Goal: Information Seeking & Learning: Learn about a topic

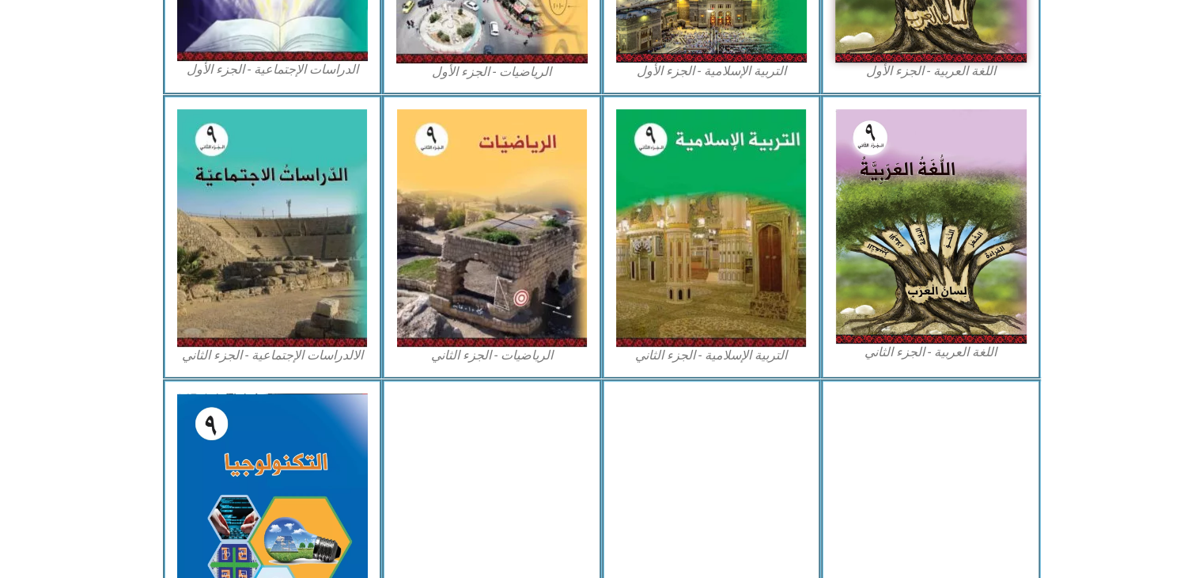
scroll to position [831, 0]
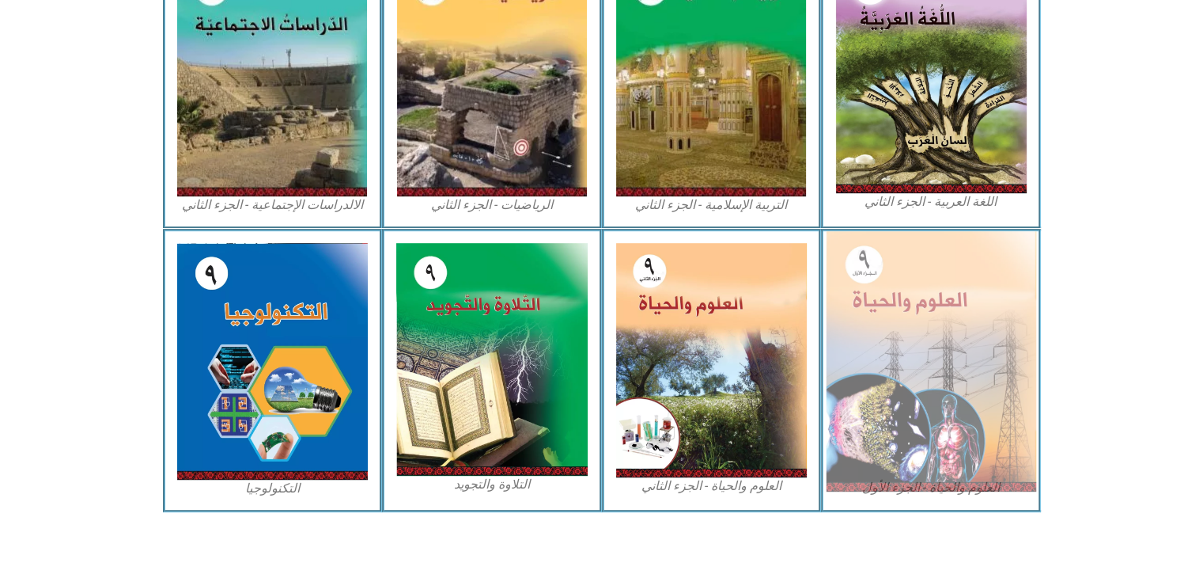
click at [941, 303] on img at bounding box center [931, 361] width 210 height 260
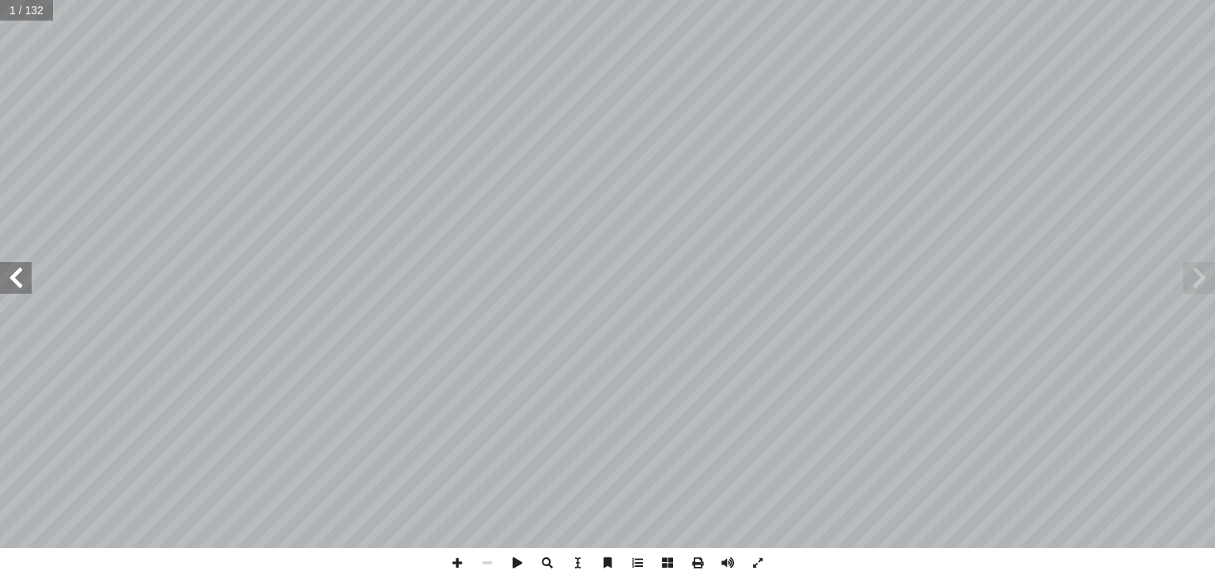
click at [24, 13] on input "text" at bounding box center [26, 10] width 53 height 21
type input "**"
click at [634, 559] on span at bounding box center [638, 562] width 30 height 30
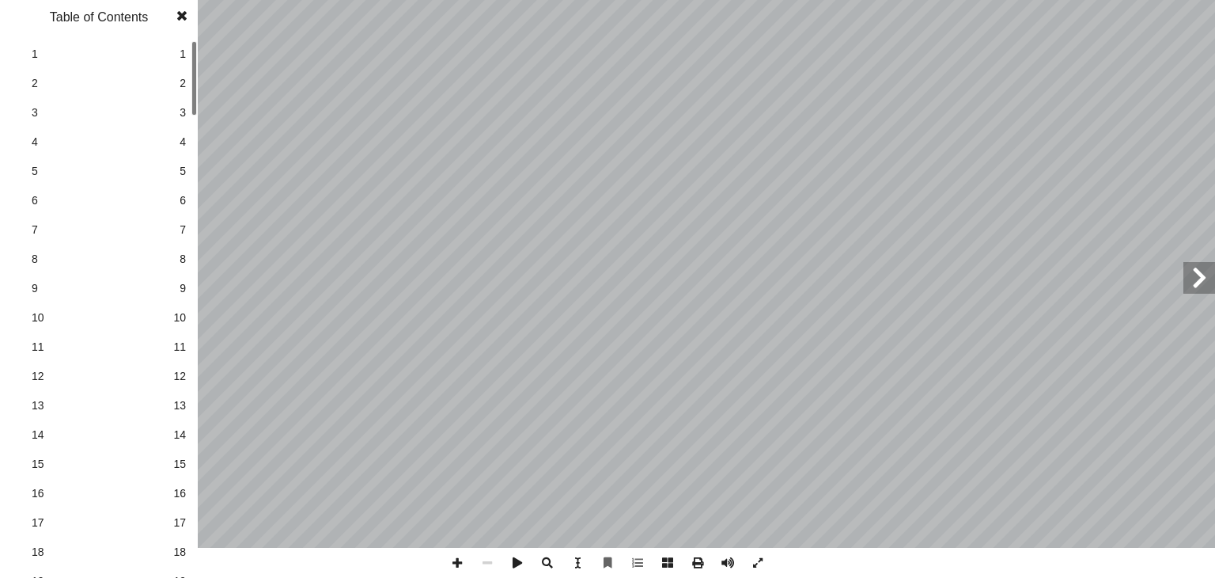
click at [180, 11] on span at bounding box center [182, 16] width 28 height 32
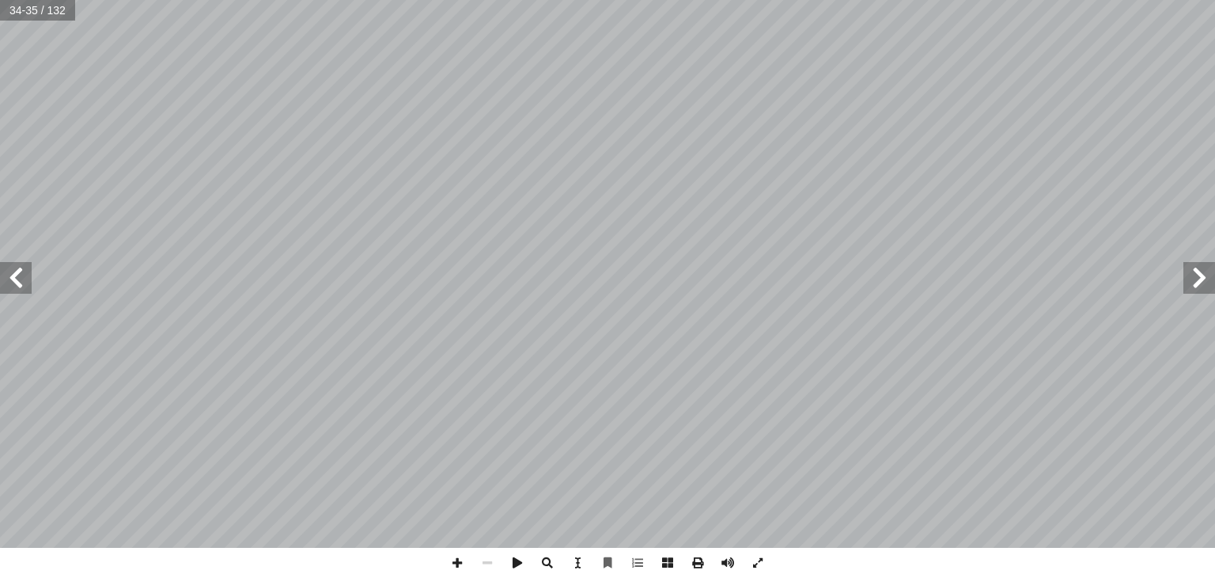
click at [16, 276] on span at bounding box center [16, 278] width 32 height 32
click at [456, 566] on span at bounding box center [457, 562] width 30 height 30
click at [487, 568] on span at bounding box center [487, 562] width 30 height 30
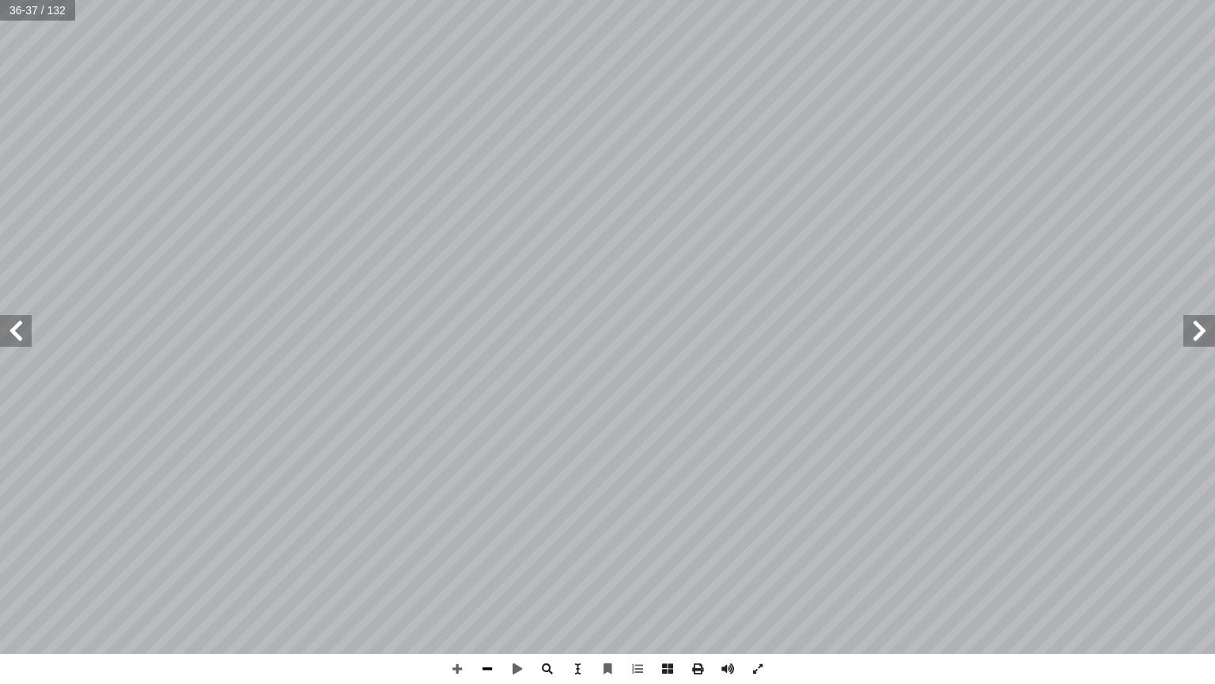
click at [494, 577] on span at bounding box center [487, 668] width 30 height 30
click at [453, 577] on span at bounding box center [457, 668] width 30 height 30
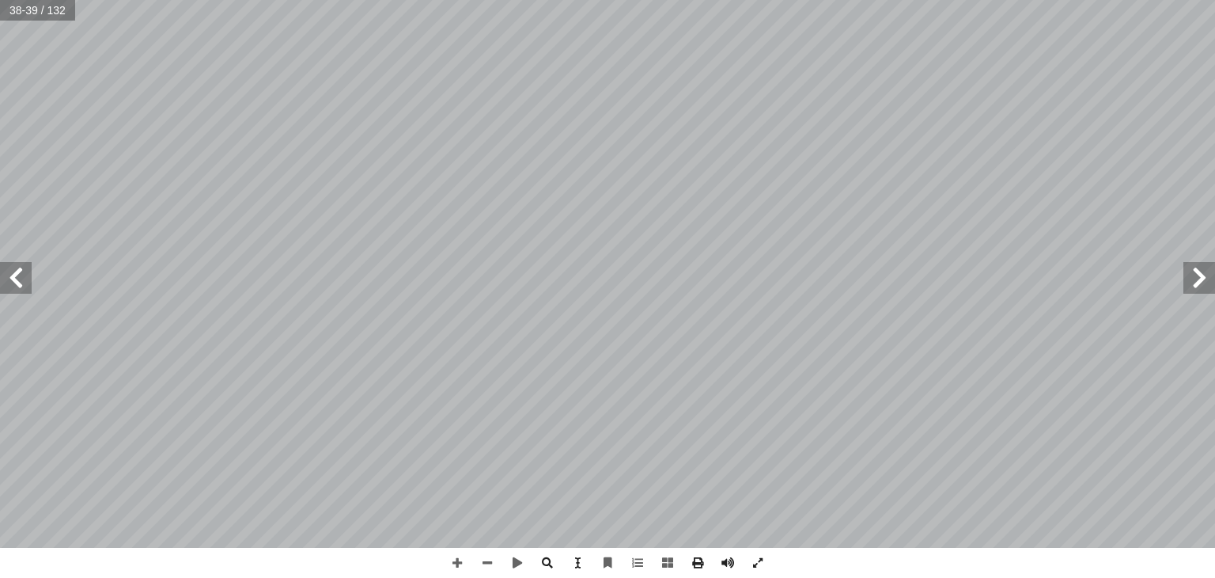
click at [801, 144] on html "الصفحة الرئيسية الصف الأول الصف الثاني الصف الثالث الصف الرابع الصف الخامس الصف…" at bounding box center [607, 72] width 1215 height 144
